Goal: Find specific page/section: Find specific page/section

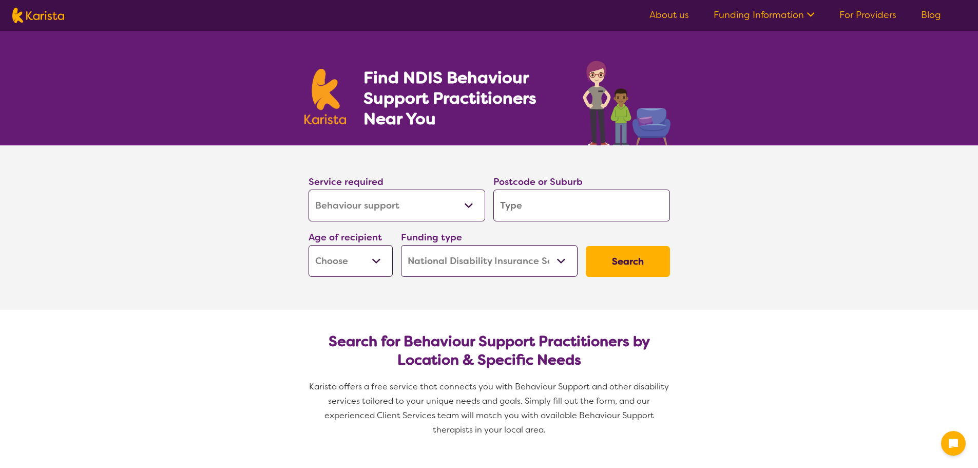
select select "Behaviour support"
select select "NDIS"
select select "Behaviour support"
select select "NDIS"
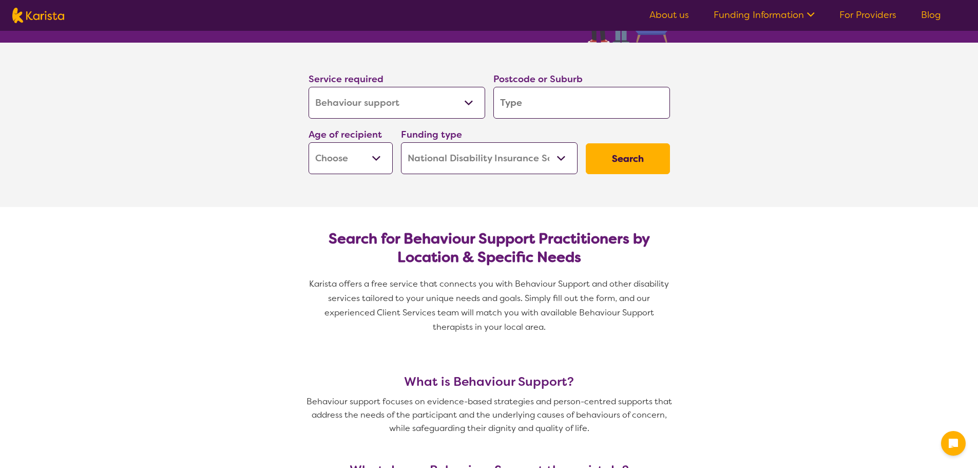
click at [542, 116] on input "search" at bounding box center [581, 103] width 177 height 32
click at [542, 107] on input "search" at bounding box center [581, 103] width 177 height 32
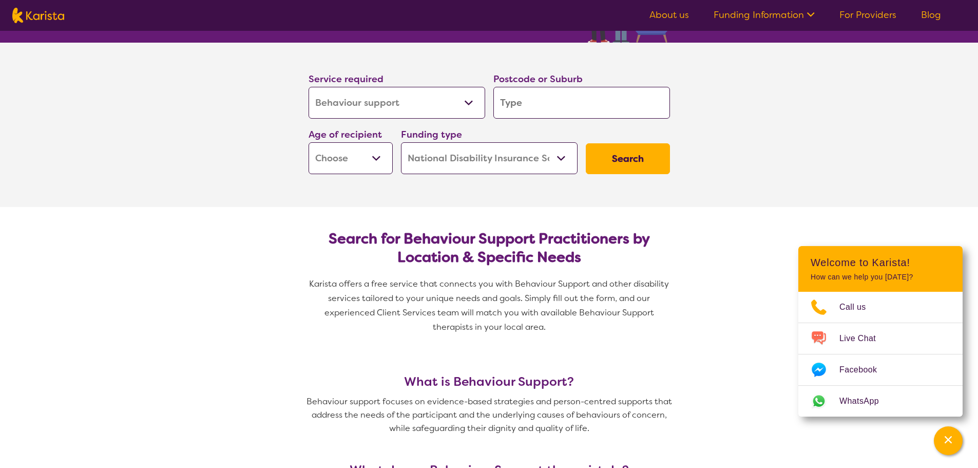
type input "3"
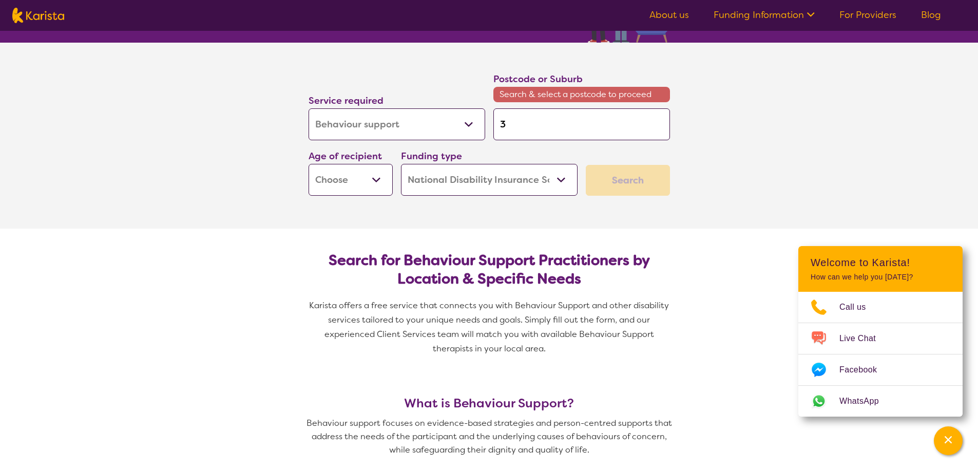
type input "32"
type input "321"
type input "3212"
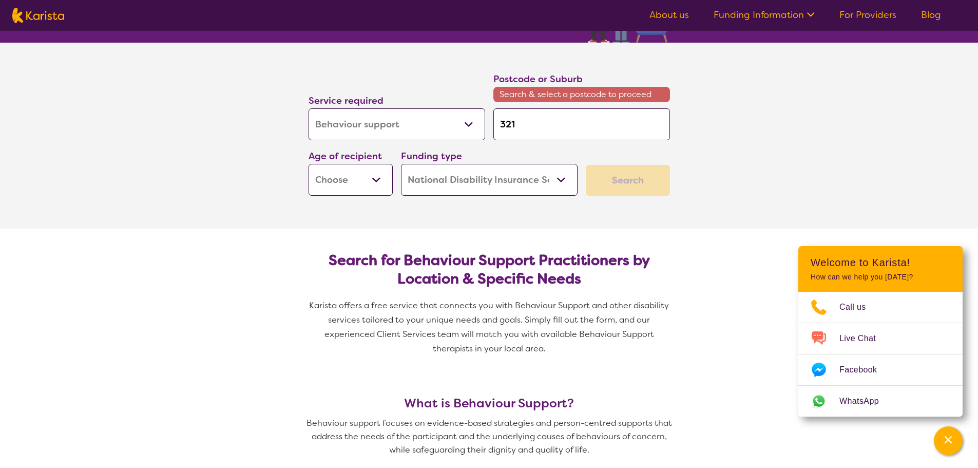
type input "3212"
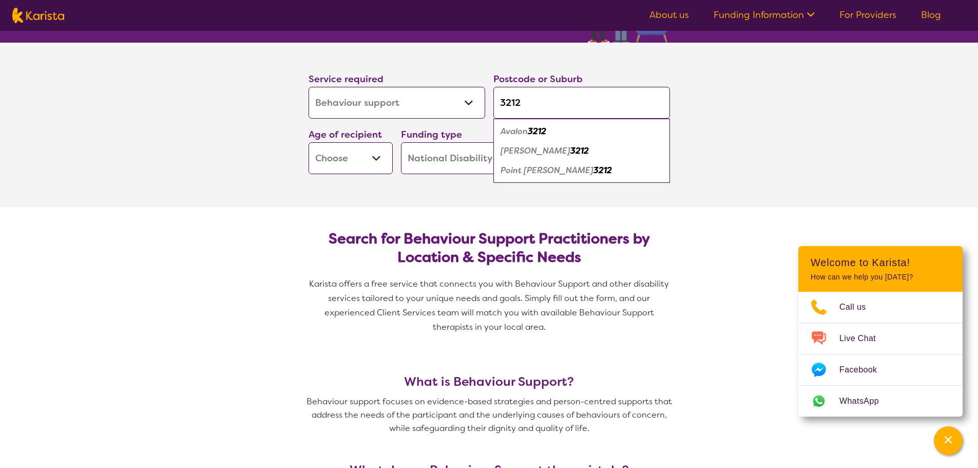
click at [570, 152] on em "3212" at bounding box center [579, 150] width 18 height 11
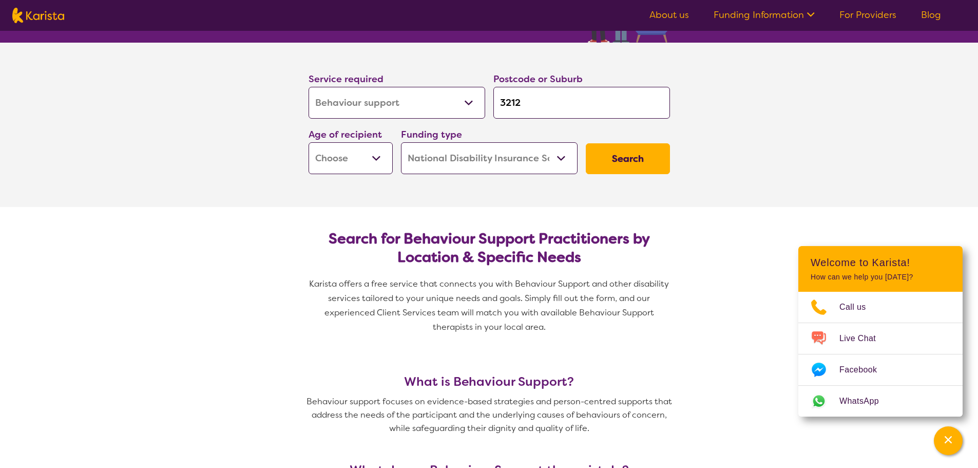
click at [534, 100] on input "3212" at bounding box center [581, 103] width 177 height 32
type input "321"
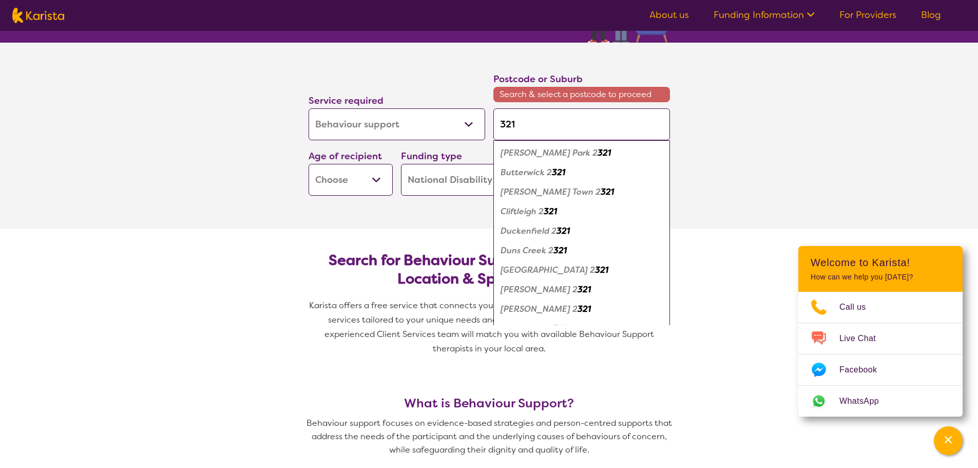
type input "3212"
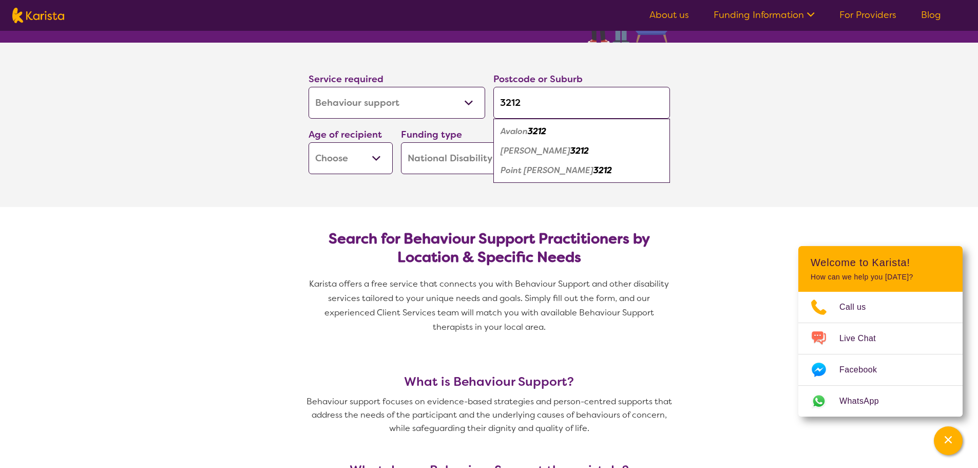
click at [570, 151] on em "3212" at bounding box center [579, 150] width 18 height 11
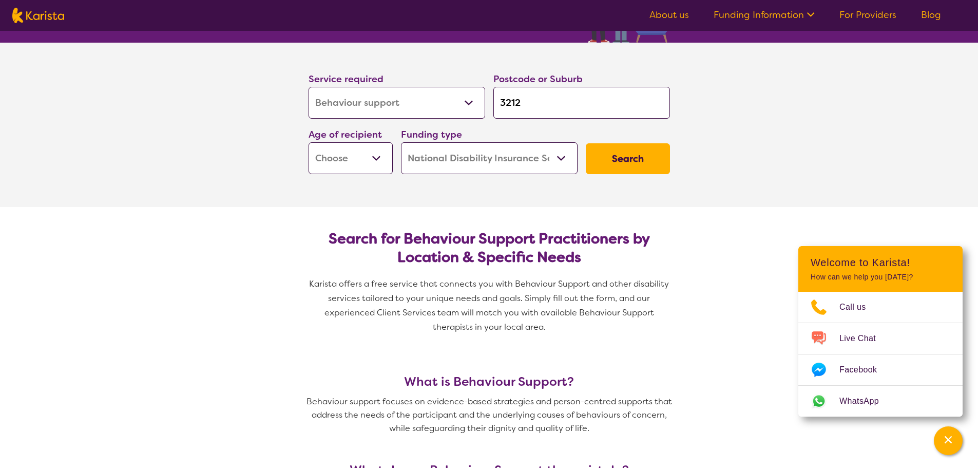
click at [369, 158] on select "Early Childhood - 0 to 9 Child - 10 to 11 Adolescent - 12 to 17 Adult - 18 to 6…" at bounding box center [351, 158] width 84 height 32
select select "AD"
click at [309, 142] on select "Early Childhood - 0 to 9 Child - 10 to 11 Adolescent - 12 to 17 Adult - 18 to 6…" at bounding box center [351, 158] width 84 height 32
select select "AD"
click at [617, 163] on button "Search" at bounding box center [628, 158] width 84 height 31
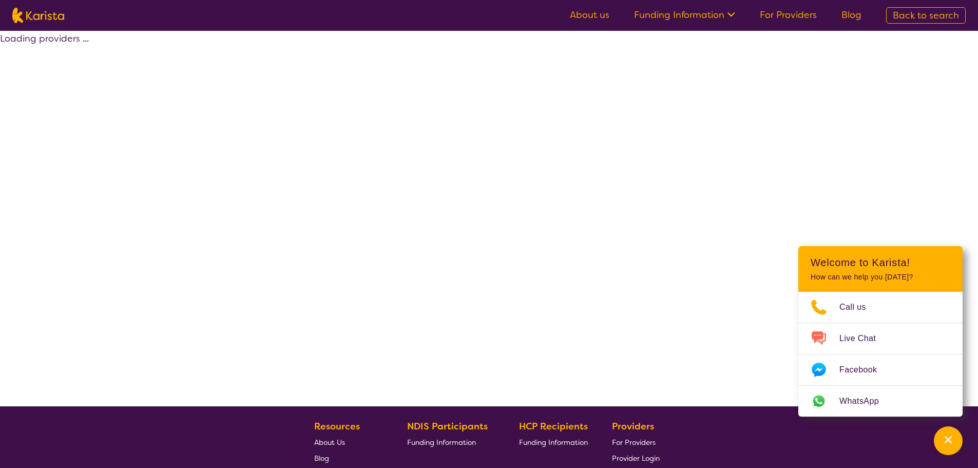
select select "by_score"
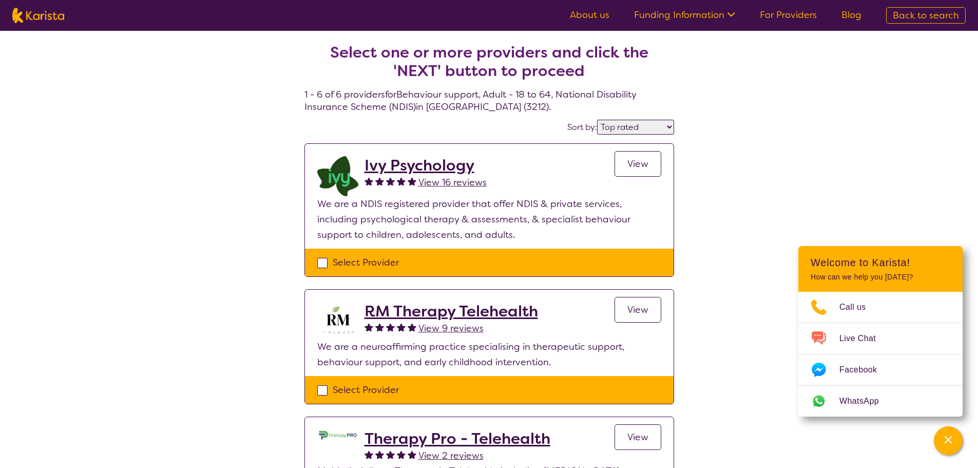
click at [432, 163] on h2 "Ivy Psychology" at bounding box center [426, 165] width 122 height 18
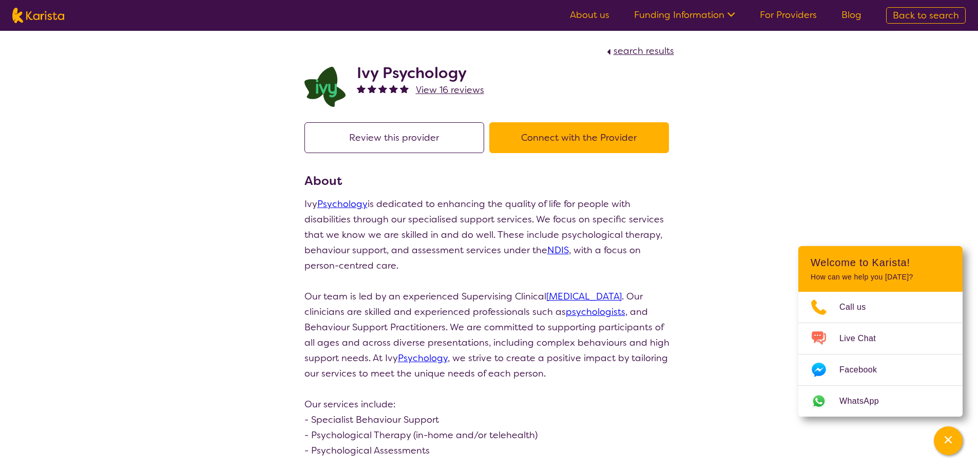
click at [577, 140] on button "Connect with the Provider" at bounding box center [579, 137] width 180 height 31
select select "by_score"
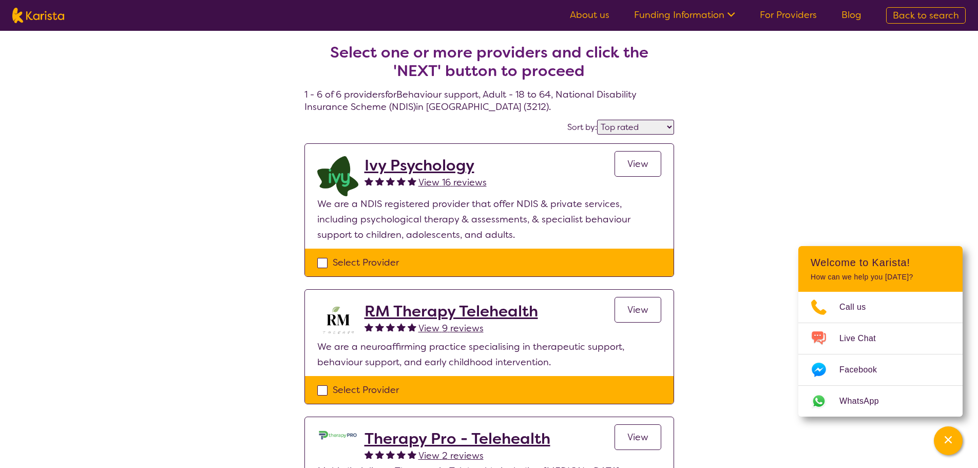
click at [635, 157] on link "View" at bounding box center [638, 164] width 47 height 26
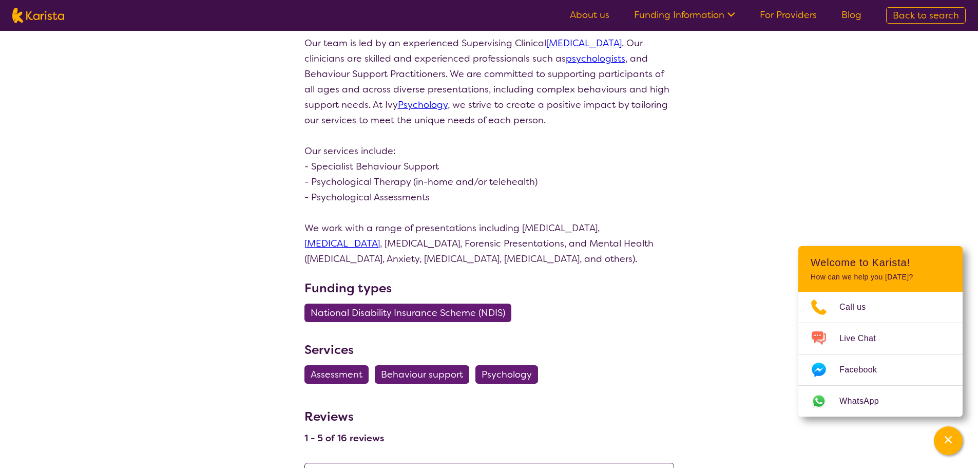
scroll to position [51, 0]
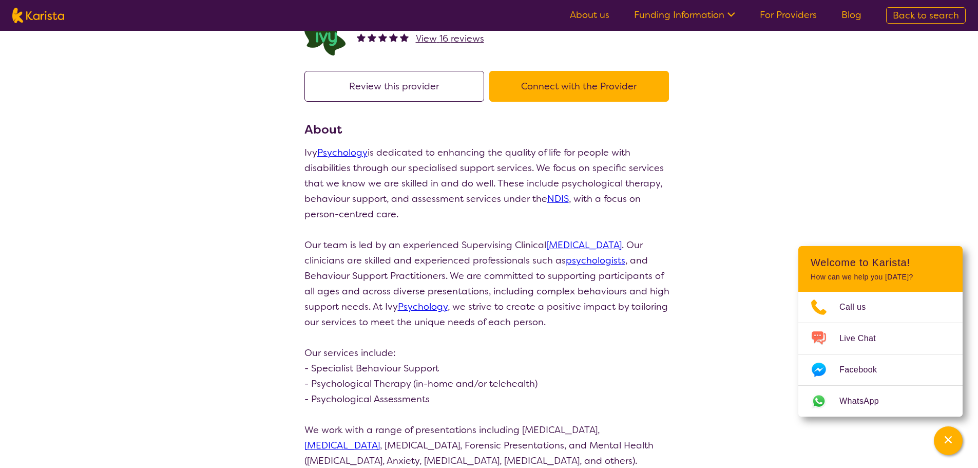
select select "by_score"
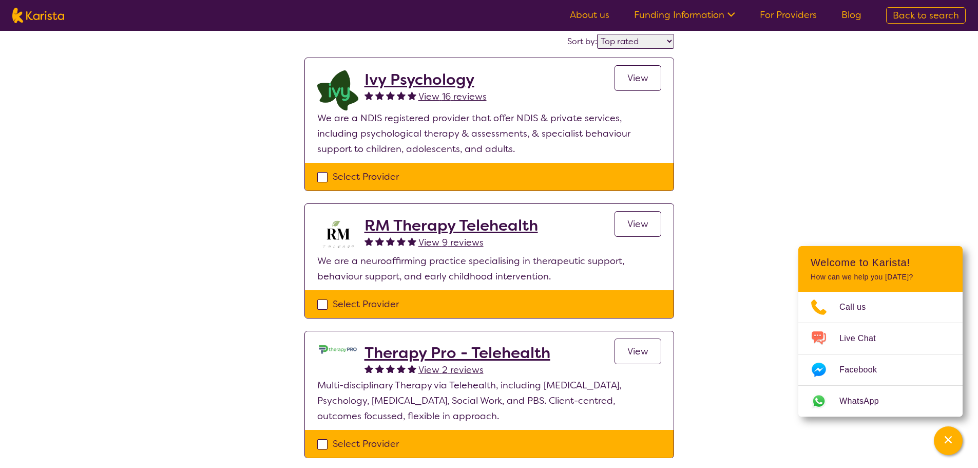
select select "Behaviour support"
select select "AD"
select select "NDIS"
select select "Behaviour support"
select select "AD"
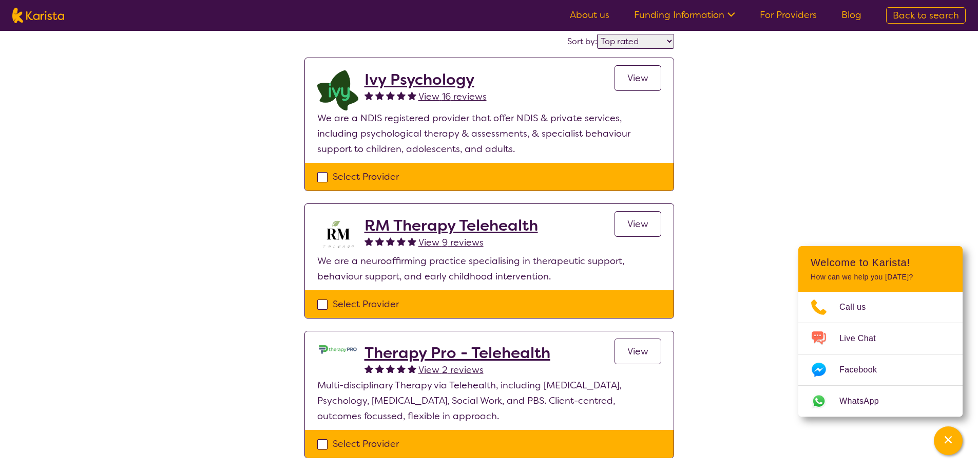
select select "NDIS"
